Goal: Check status: Check status

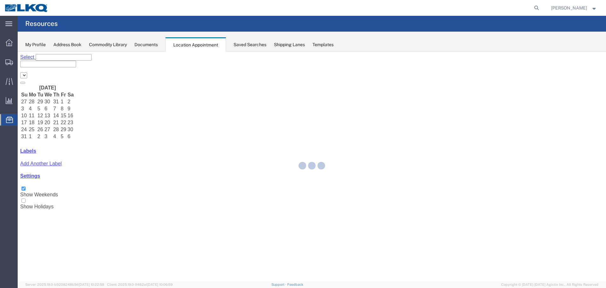
select select "28018"
